Goal: Information Seeking & Learning: Understand process/instructions

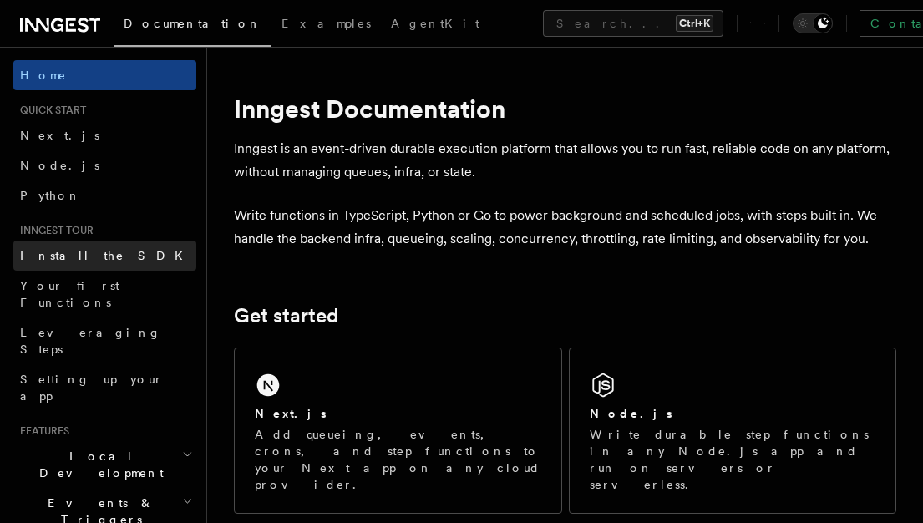
click at [99, 261] on link "Install the SDK" at bounding box center [104, 256] width 183 height 30
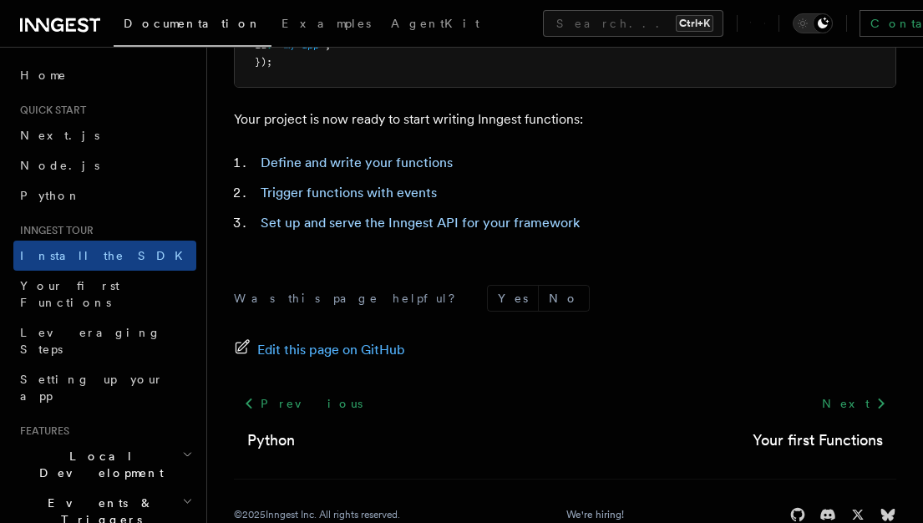
scroll to position [867, 0]
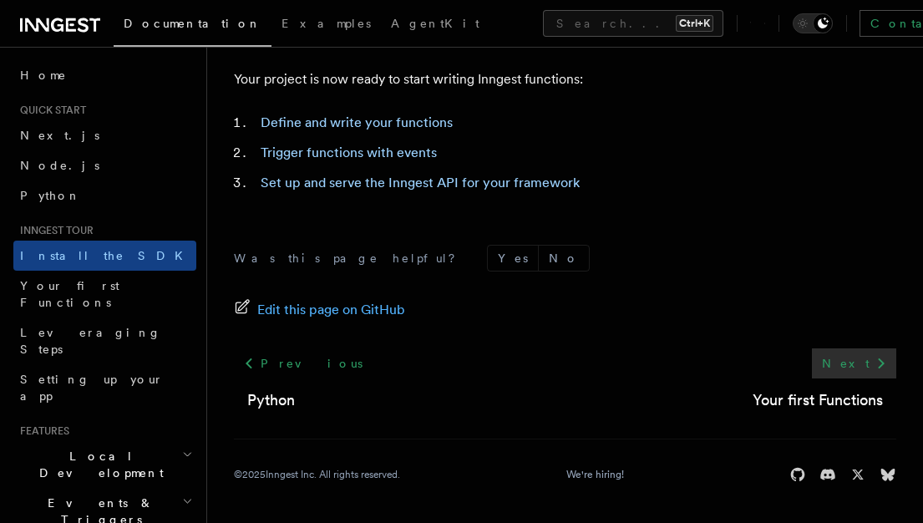
click at [851, 370] on link "Next" at bounding box center [854, 363] width 84 height 30
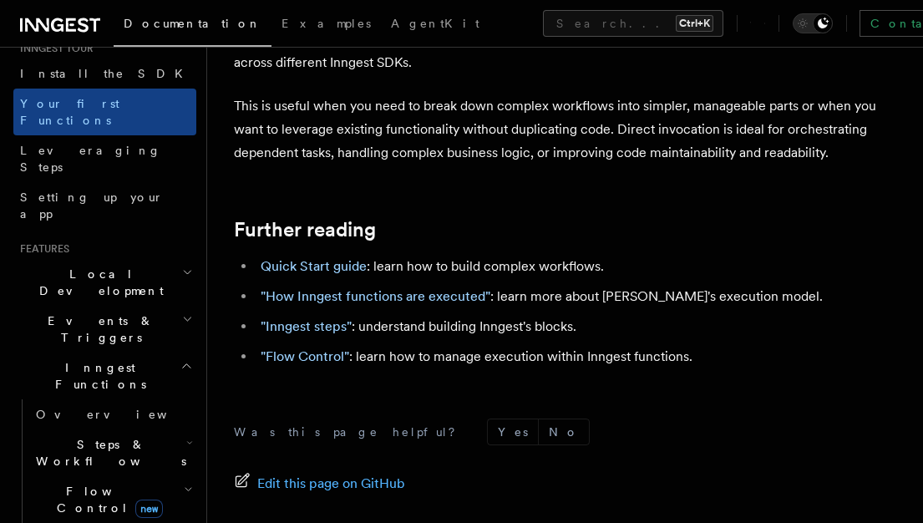
scroll to position [211, 0]
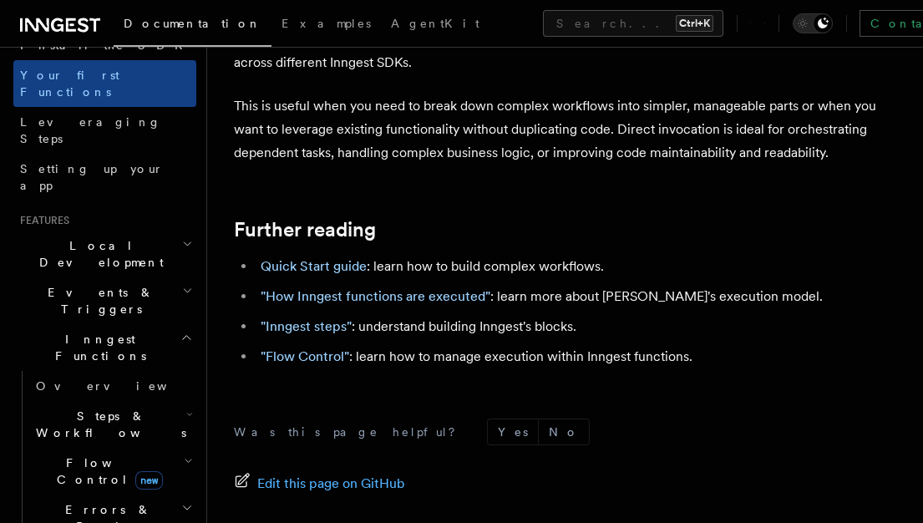
click at [96, 237] on span "Local Development" at bounding box center [97, 253] width 169 height 33
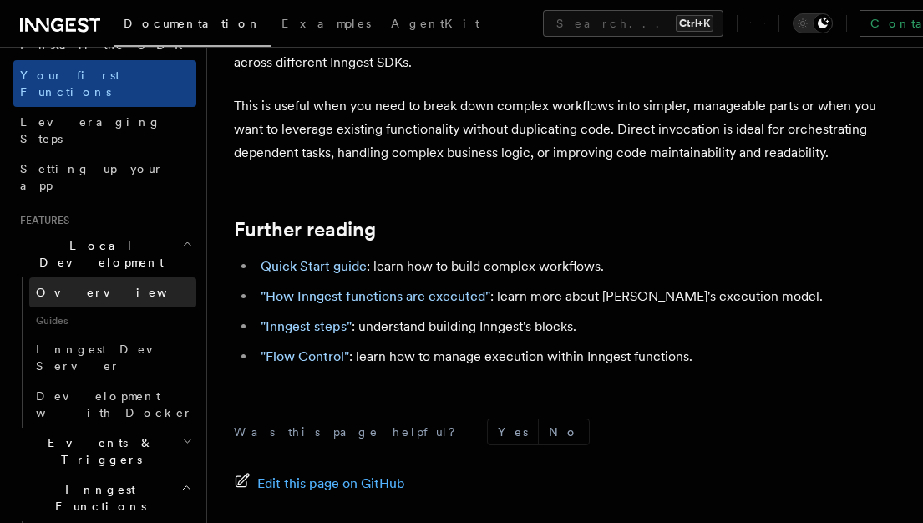
click at [92, 277] on link "Overview" at bounding box center [112, 292] width 167 height 30
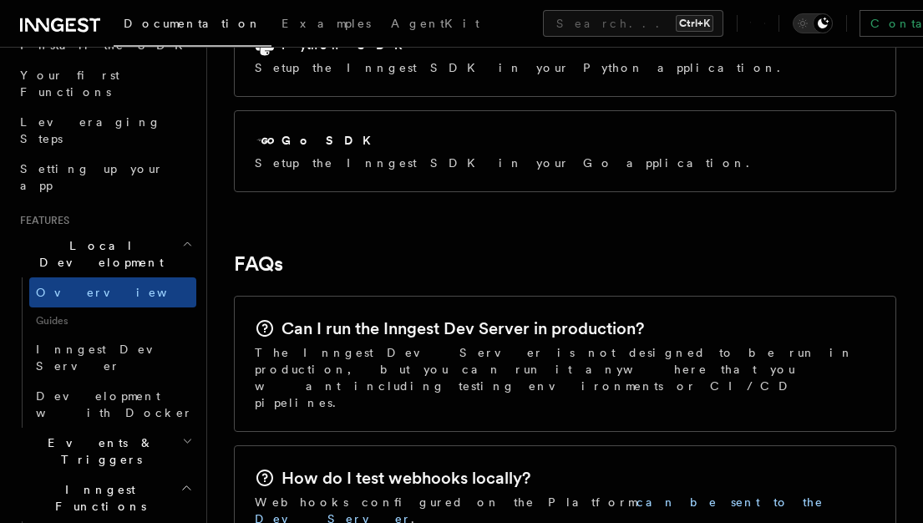
scroll to position [2515, 0]
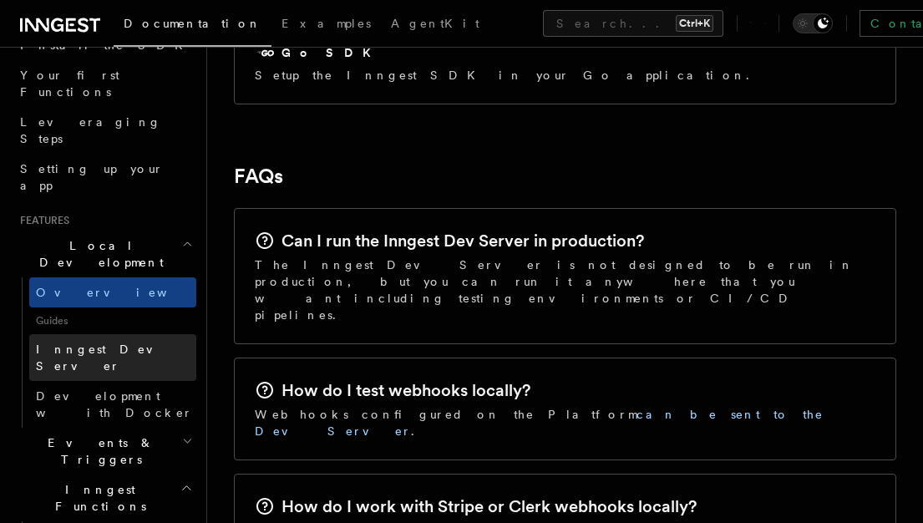
click at [143, 334] on link "Inngest Dev Server" at bounding box center [112, 357] width 167 height 47
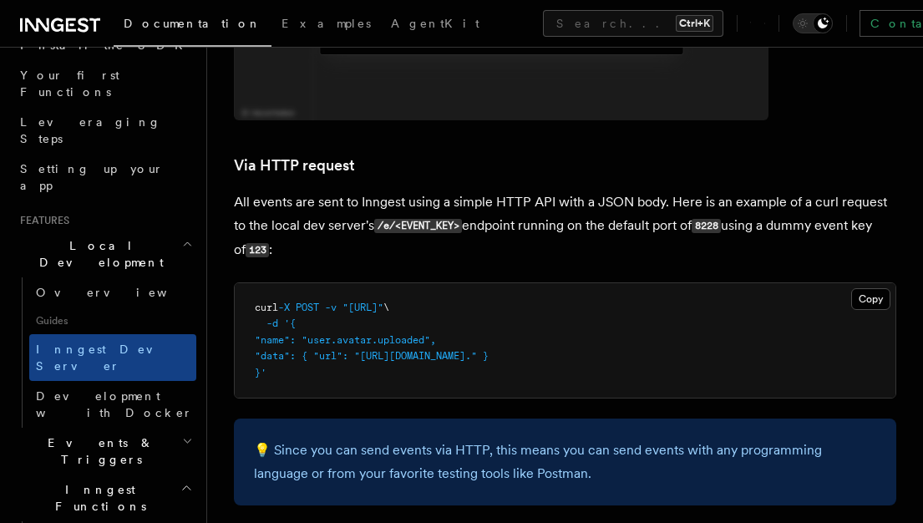
scroll to position [3957, 0]
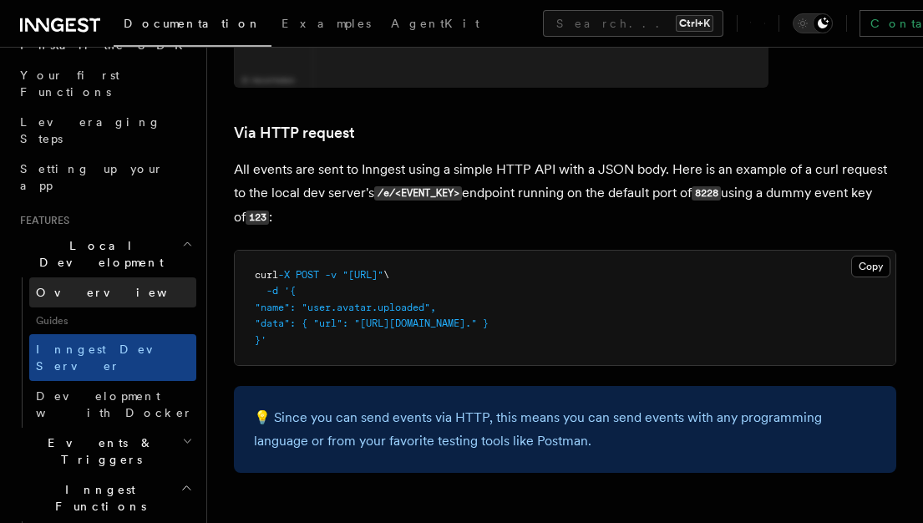
click at [114, 277] on link "Overview" at bounding box center [112, 292] width 167 height 30
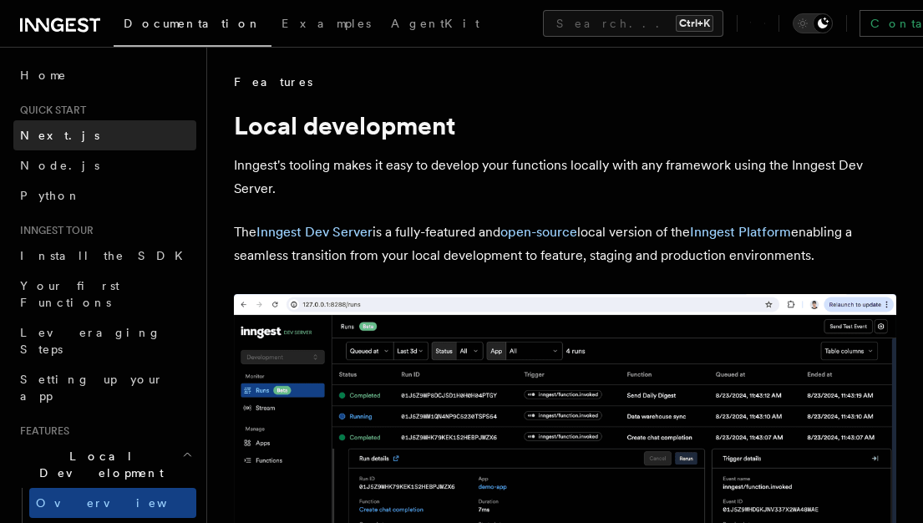
click at [53, 135] on span "Next.js" at bounding box center [59, 135] width 79 height 13
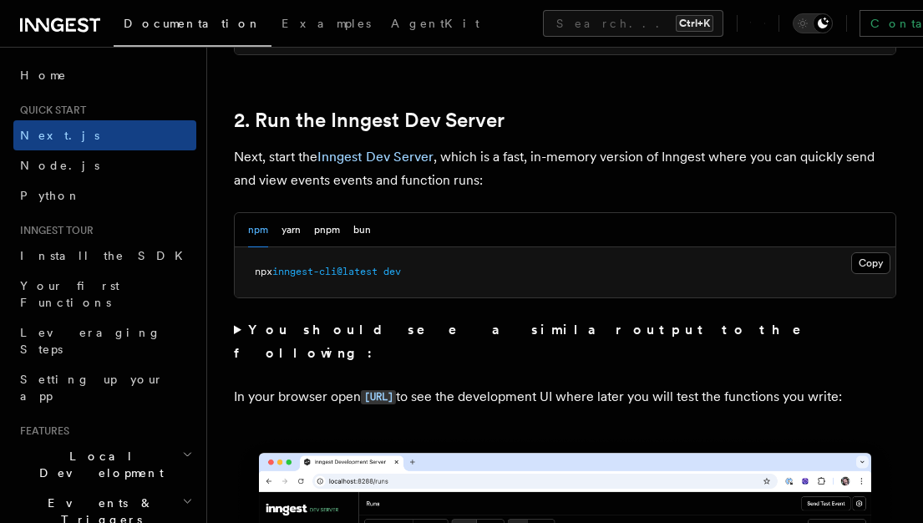
scroll to position [1142, 0]
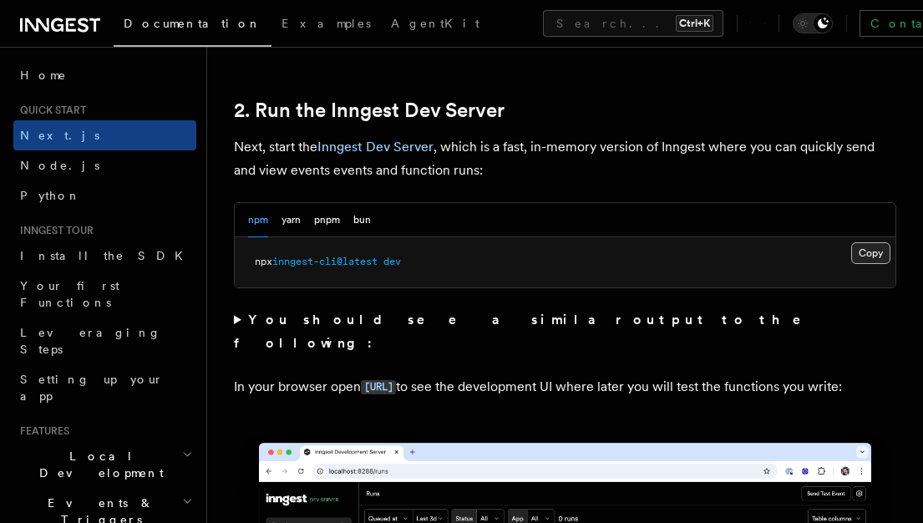
click at [862, 249] on button "Copy Copied" at bounding box center [871, 253] width 39 height 22
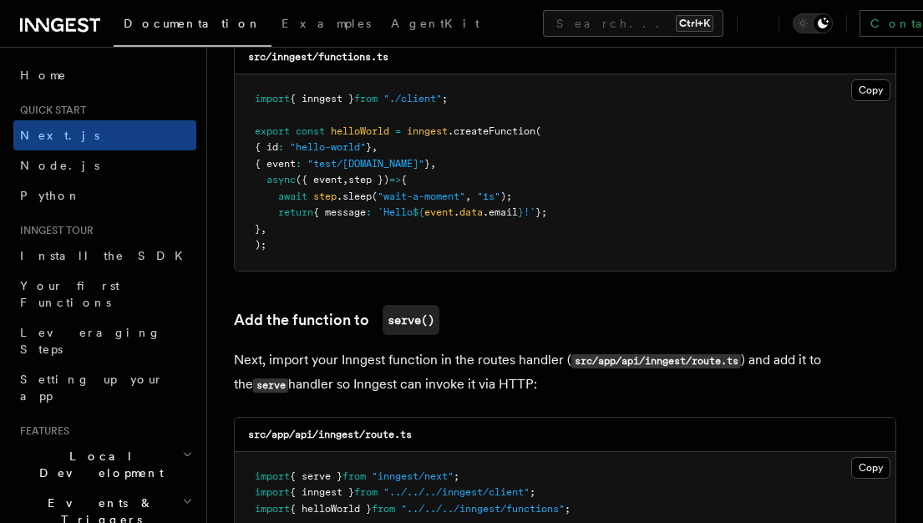
scroll to position [3048, 0]
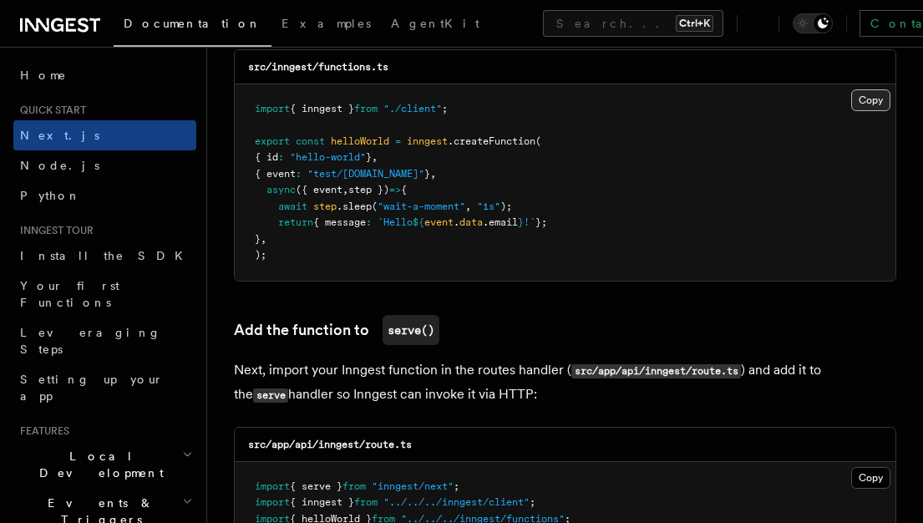
click at [863, 96] on button "Copy Copied" at bounding box center [871, 100] width 39 height 22
